Goal: Task Accomplishment & Management: Use online tool/utility

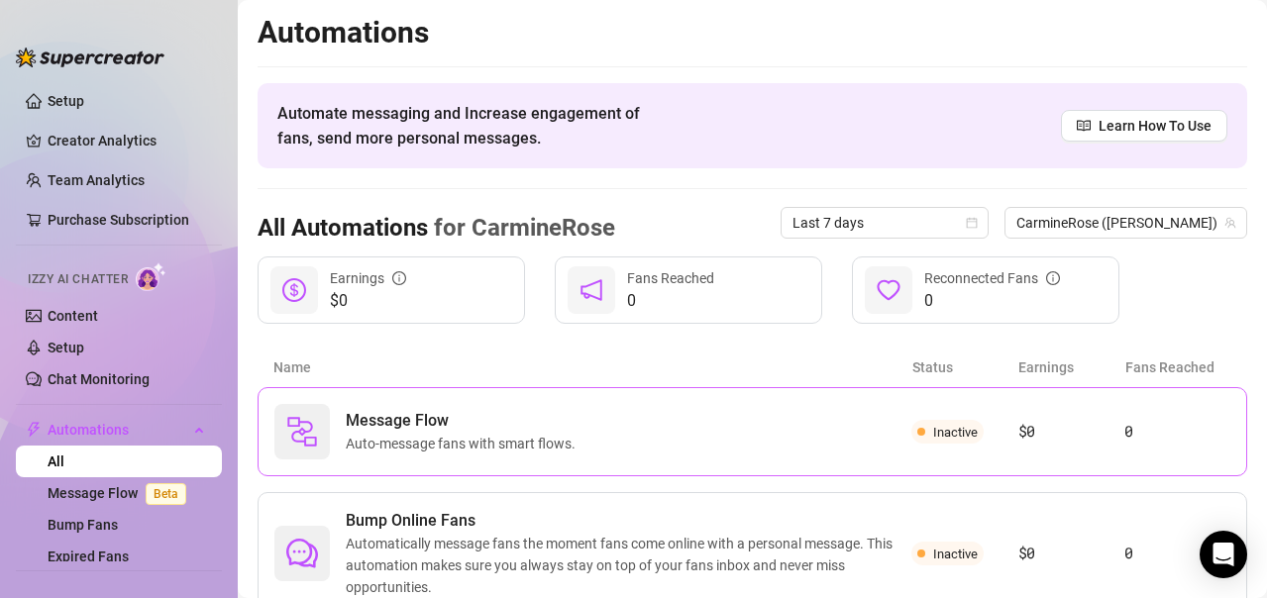
click at [942, 432] on span "Inactive" at bounding box center [955, 432] width 45 height 15
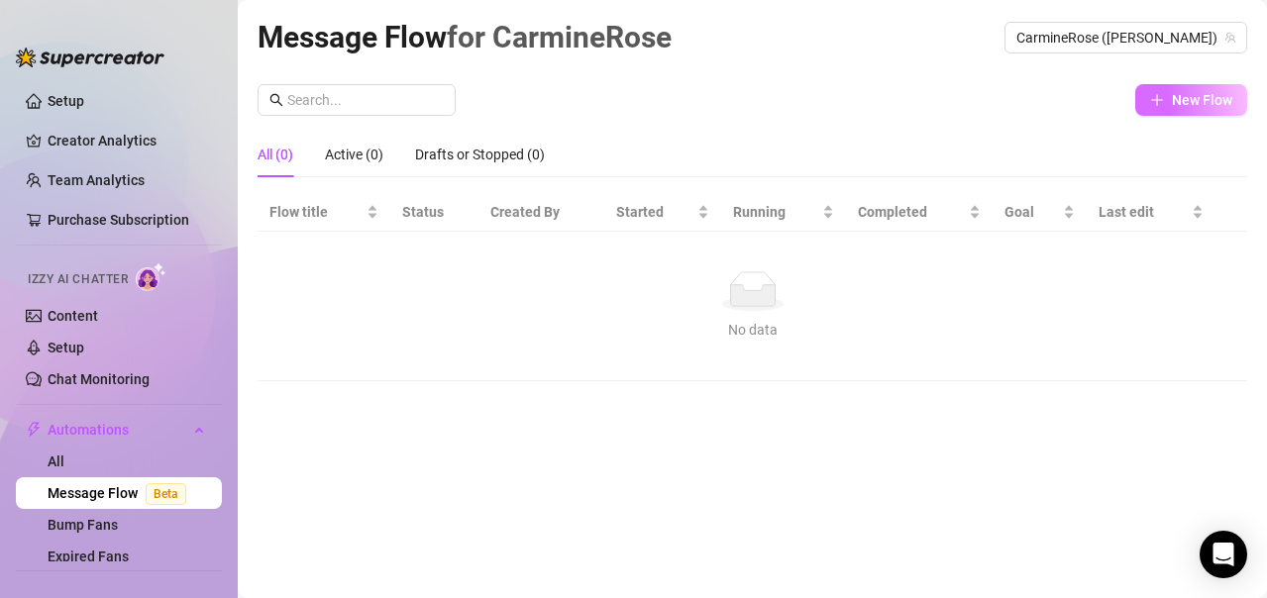
click at [1173, 107] on span "New Flow" at bounding box center [1202, 100] width 60 height 16
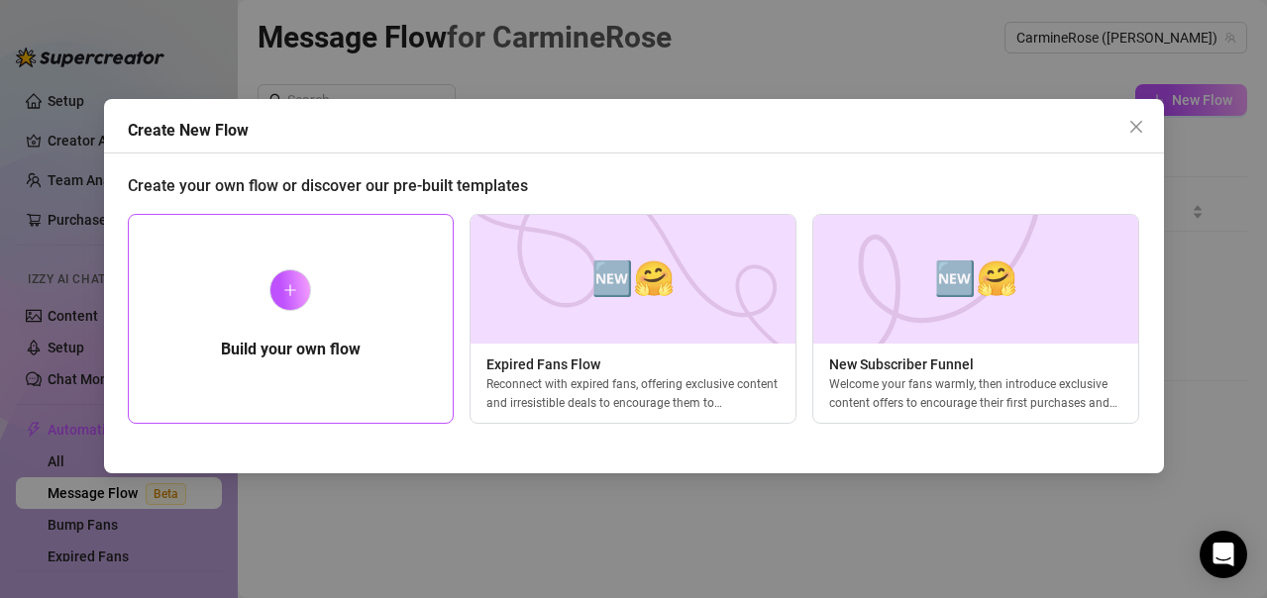
click at [286, 298] on div at bounding box center [290, 290] width 42 height 42
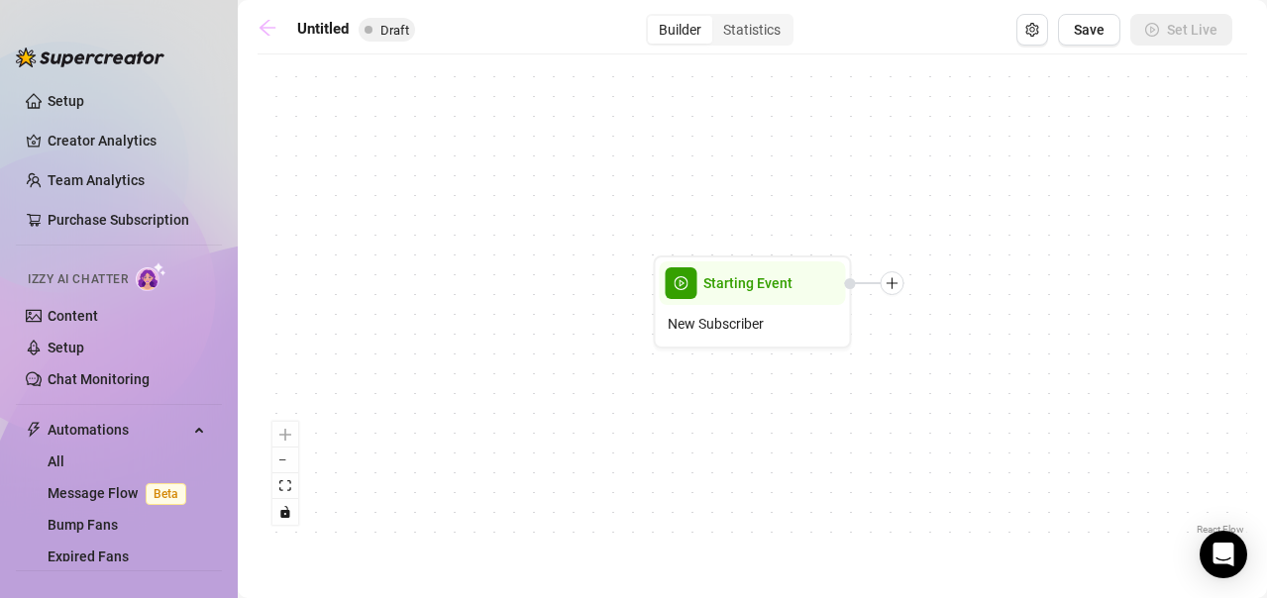
click at [263, 28] on icon "arrow-left" at bounding box center [268, 28] width 16 height 16
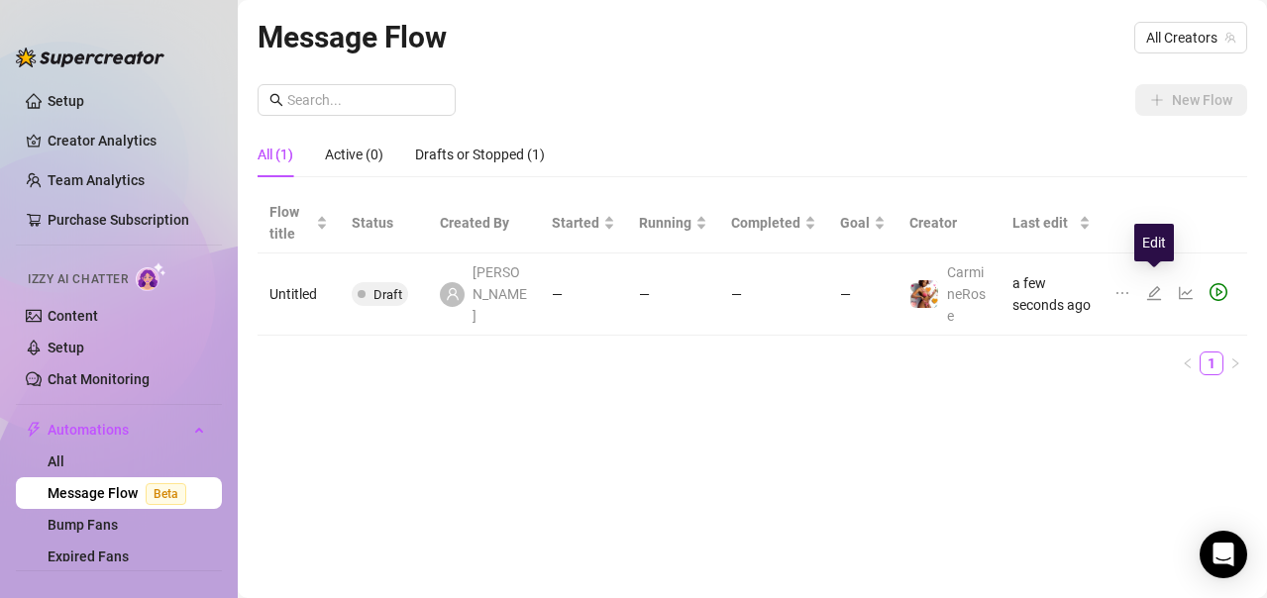
click at [1160, 285] on icon "edit" at bounding box center [1154, 293] width 16 height 16
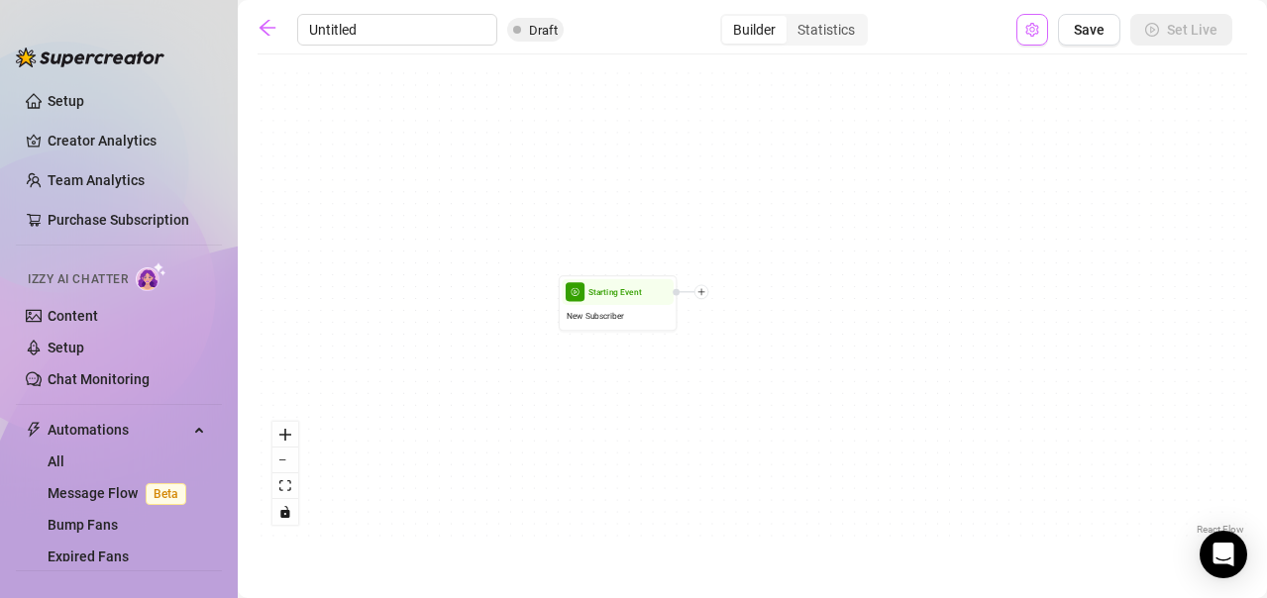
click at [1035, 39] on button "Open Exit Rules" at bounding box center [1032, 30] width 32 height 32
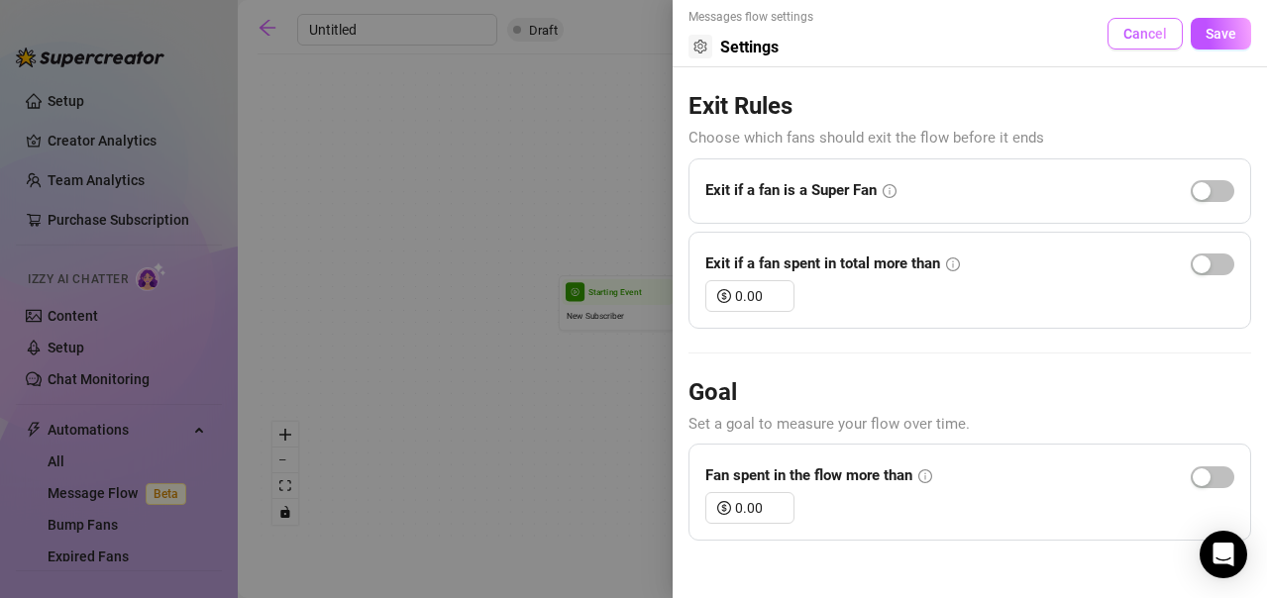
click at [1158, 42] on span "Cancel" at bounding box center [1145, 34] width 44 height 16
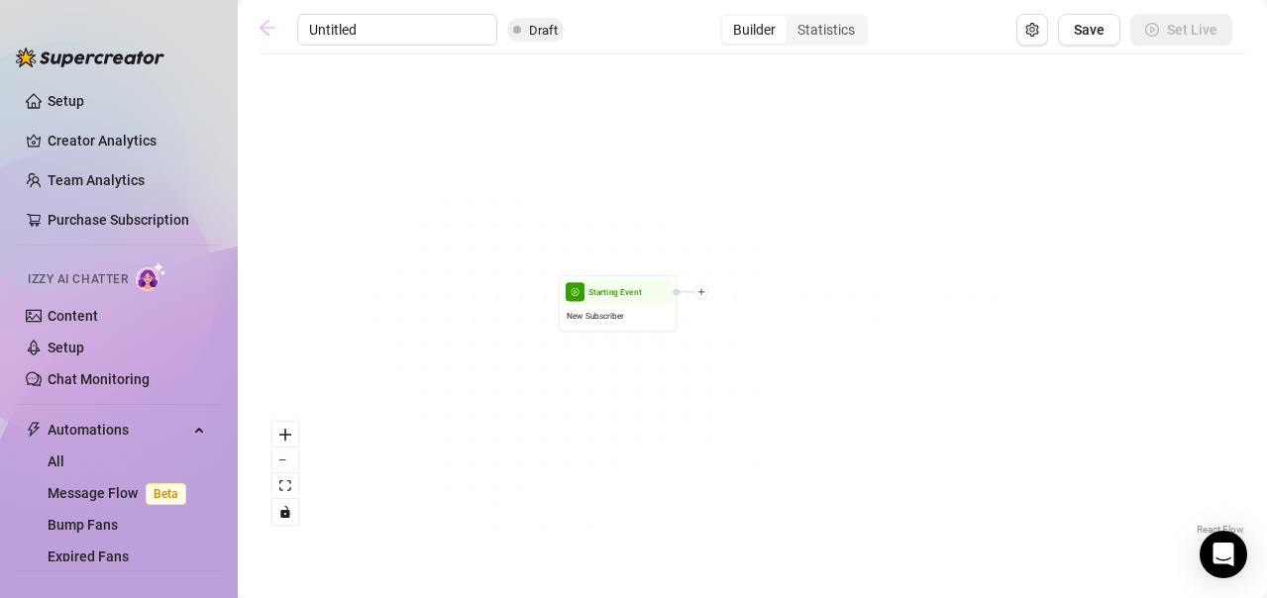
click at [267, 28] on icon "arrow-left" at bounding box center [268, 28] width 16 height 16
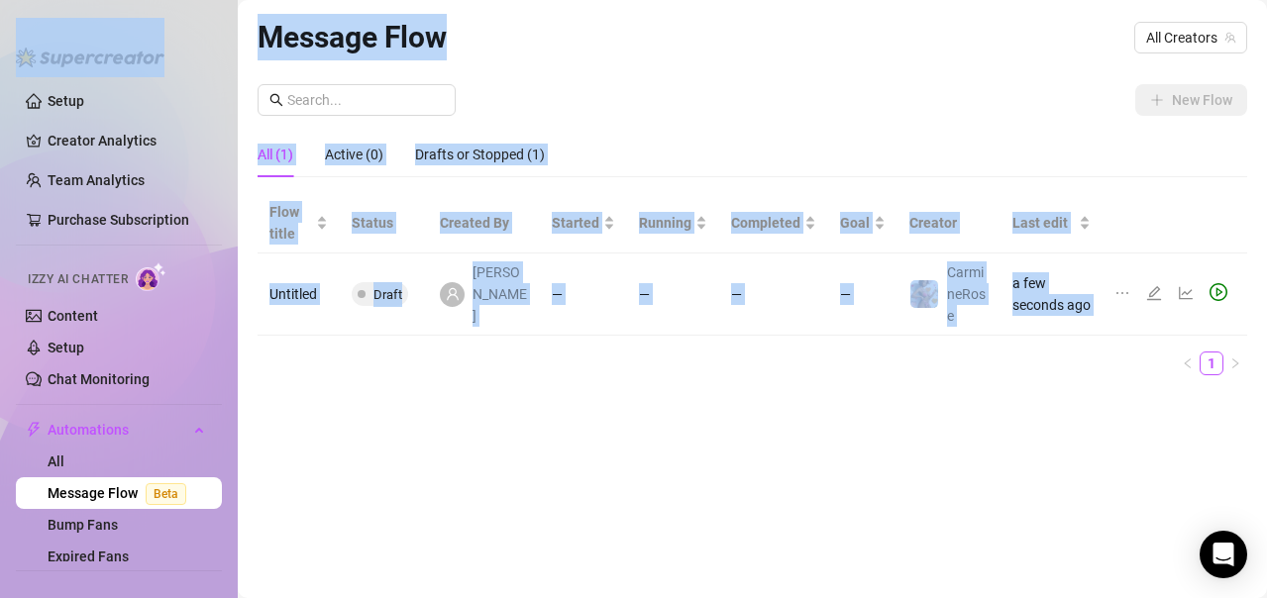
click at [1140, 315] on div "Flow title Status Created By Started Running Completed Goal Creator Last edit U…" at bounding box center [753, 284] width 990 height 182
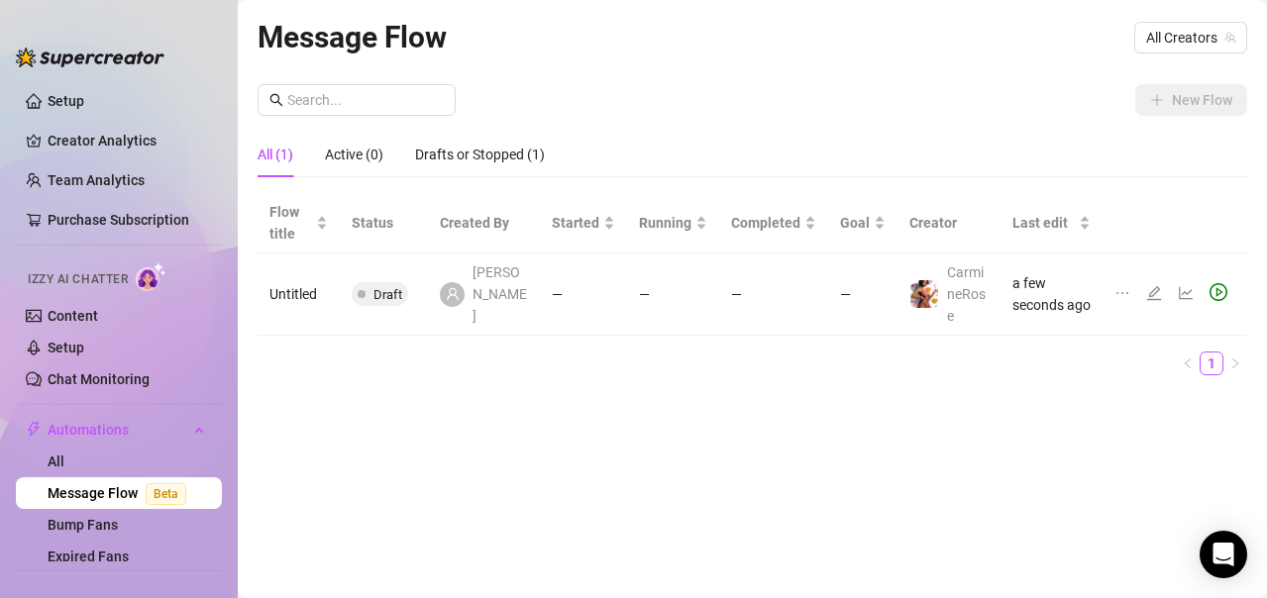
click at [876, 285] on td "—" at bounding box center [862, 295] width 69 height 82
click at [298, 281] on td "Untitled" at bounding box center [299, 295] width 82 height 82
click at [94, 485] on link "Message Flow Beta" at bounding box center [121, 493] width 147 height 16
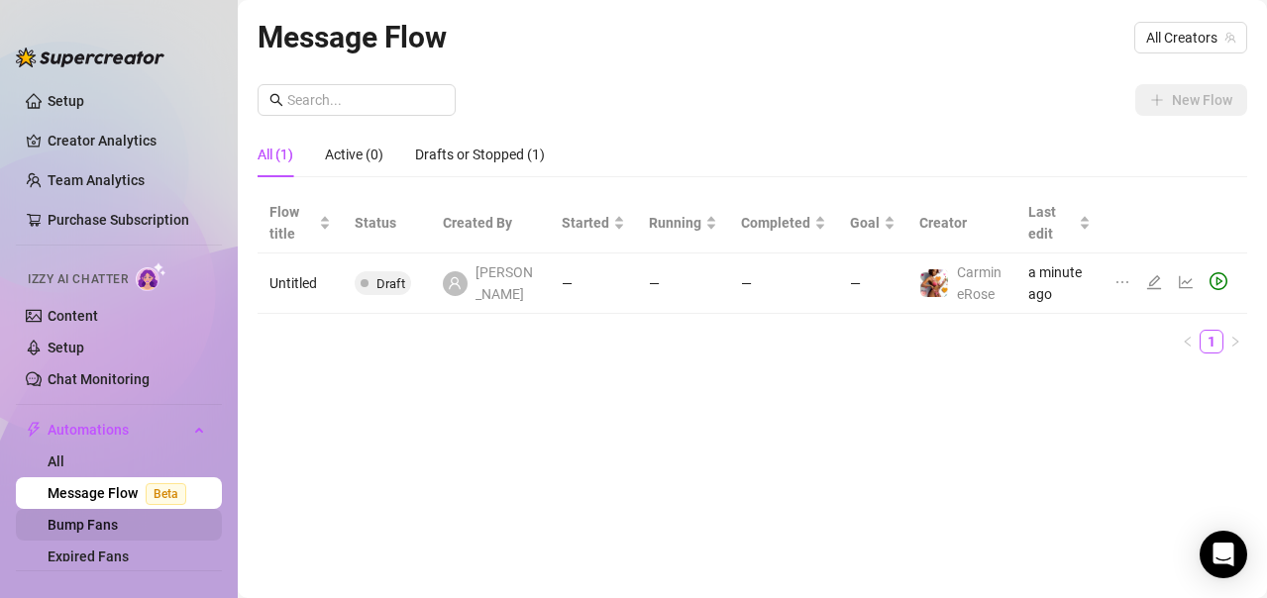
click at [91, 522] on link "Bump Fans" at bounding box center [83, 525] width 70 height 16
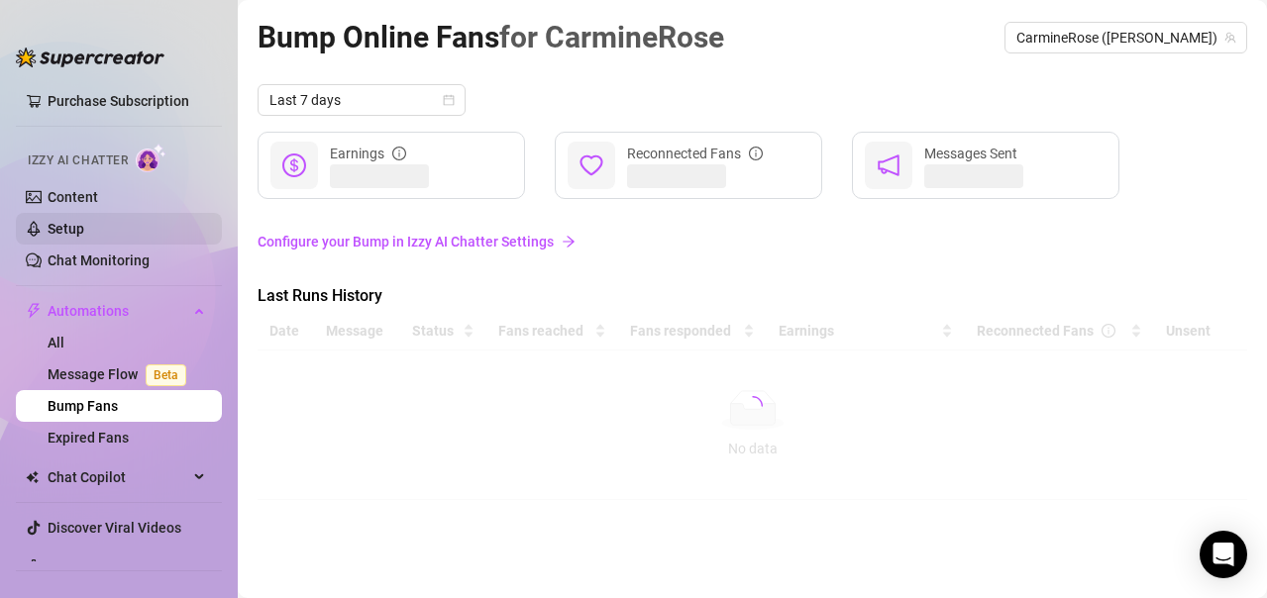
scroll to position [149, 0]
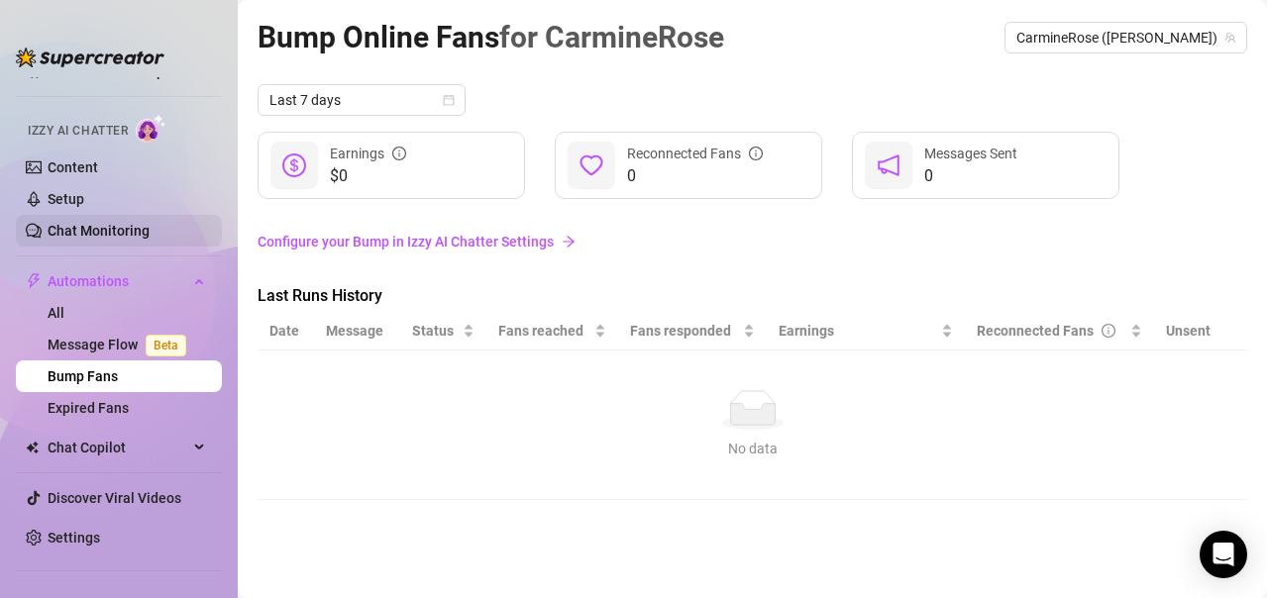
click at [111, 232] on link "Chat Monitoring" at bounding box center [99, 231] width 102 height 16
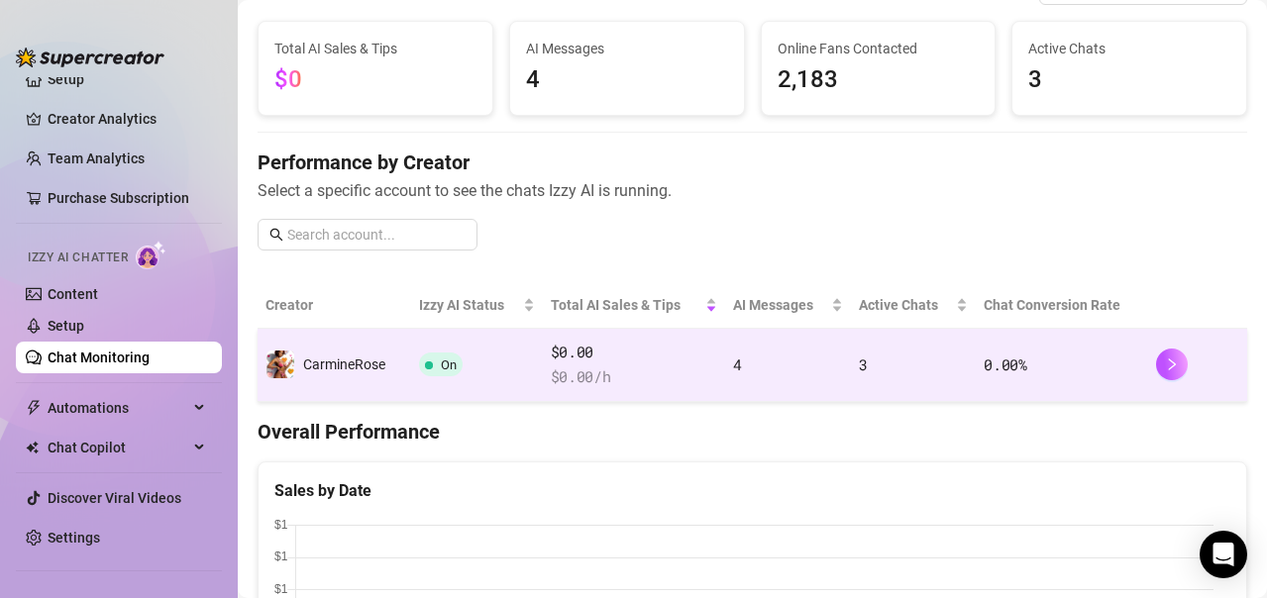
scroll to position [141, 0]
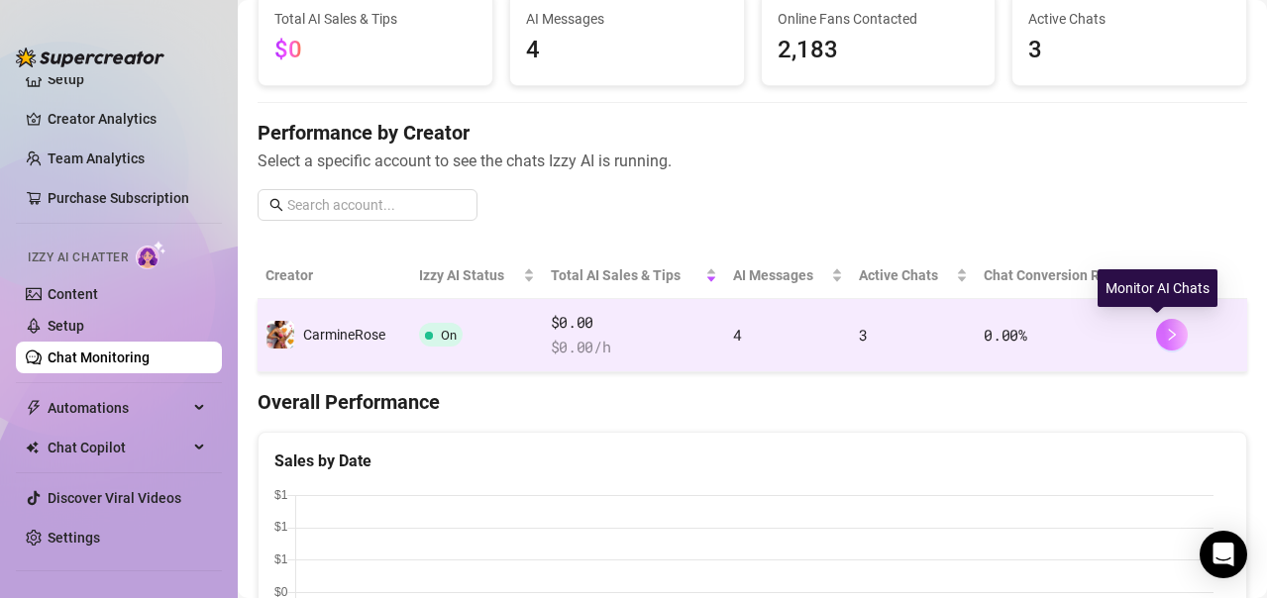
click at [1165, 332] on icon "right" at bounding box center [1172, 335] width 14 height 14
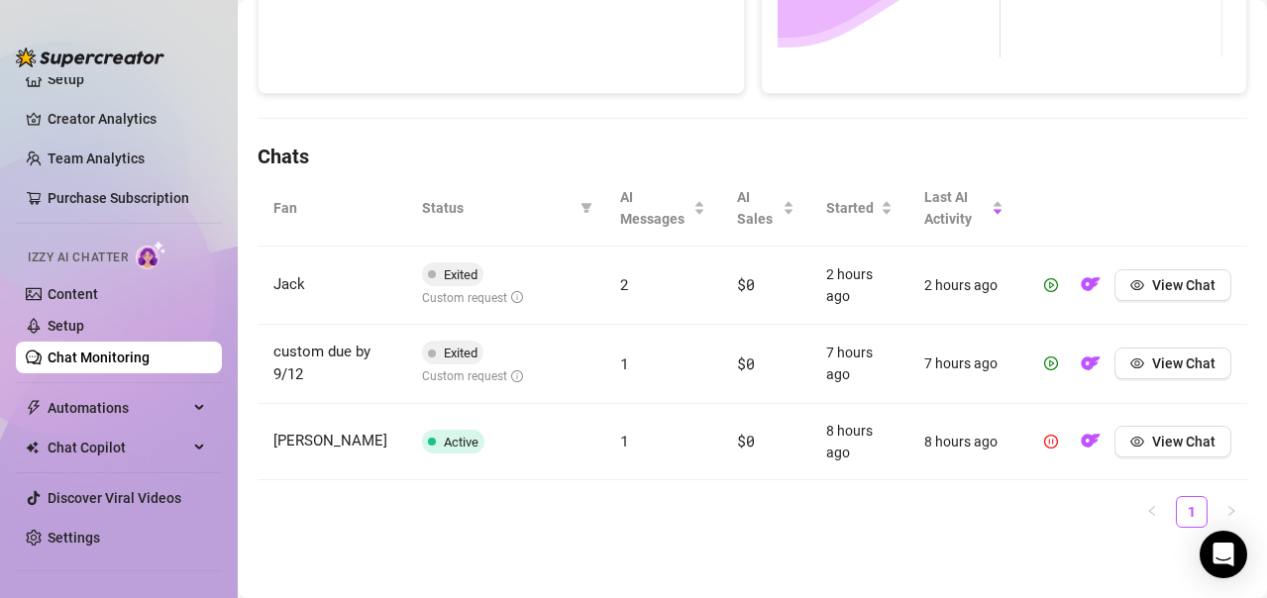
scroll to position [572, 0]
